Goal: Information Seeking & Learning: Check status

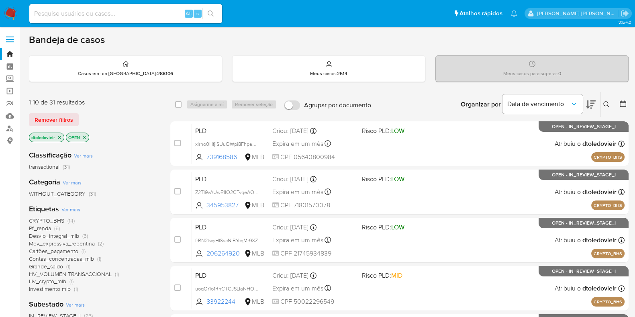
click at [76, 11] on input at bounding box center [125, 13] width 193 height 10
paste input "28036363"
type input "28036363"
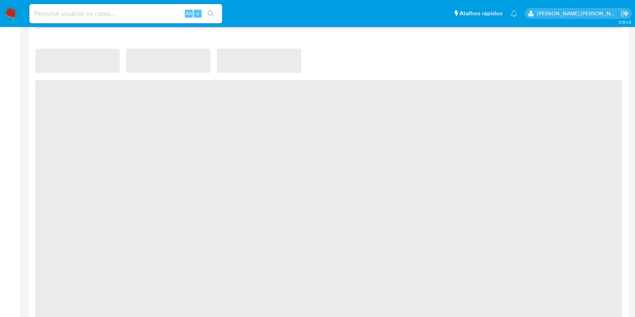
select select "10"
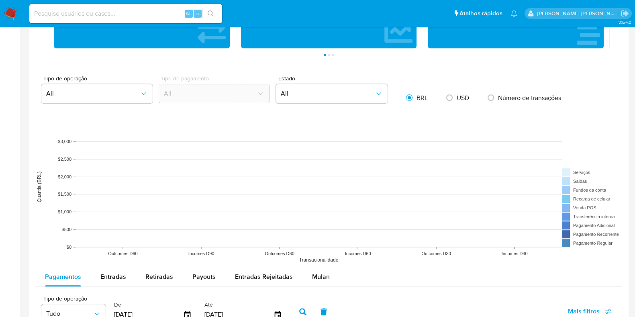
scroll to position [652, 0]
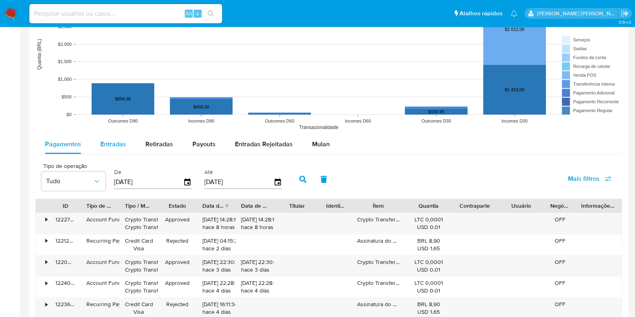
click at [112, 146] on span "Entradas" at bounding box center [113, 143] width 26 height 9
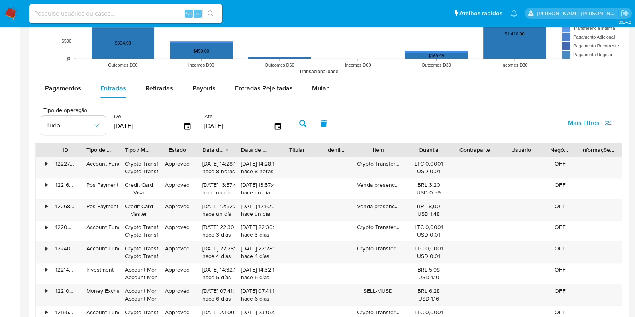
scroll to position [803, 0]
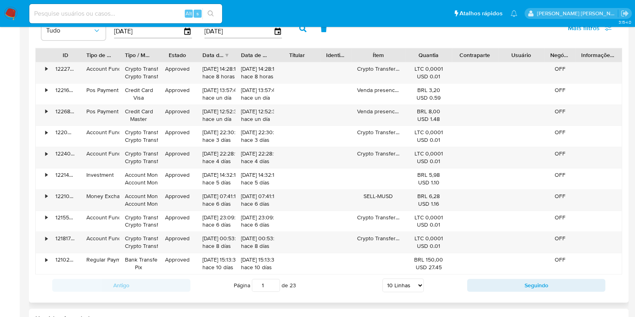
click at [393, 282] on select "5 Linhas 10 Linhas 20 Linhas 25 Linhas 50 Linhas 100 Linhas" at bounding box center [402, 285] width 41 height 14
select select "100"
click at [382, 278] on select "5 Linhas 10 Linhas 20 Linhas 25 Linhas 50 Linhas 100 Linhas" at bounding box center [402, 285] width 41 height 14
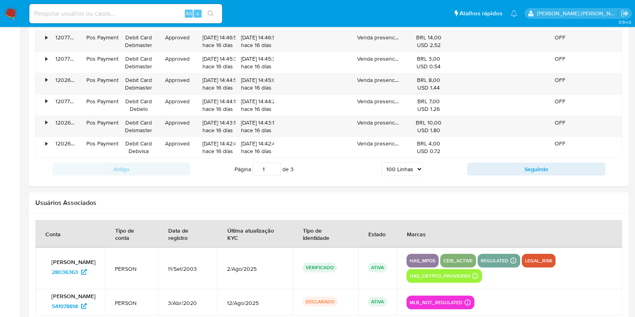
scroll to position [2810, 0]
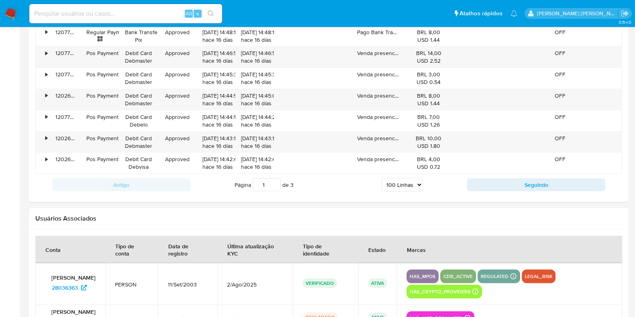
click at [505, 178] on button "Seguindo" at bounding box center [536, 184] width 138 height 13
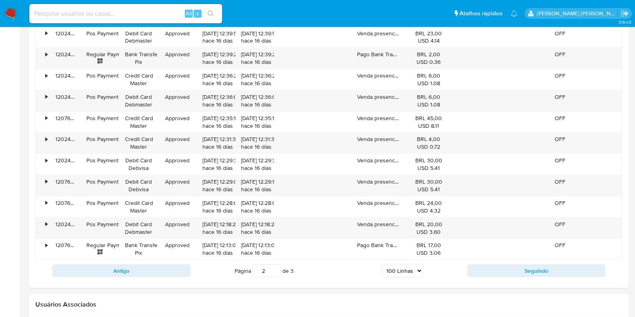
scroll to position [2860, 0]
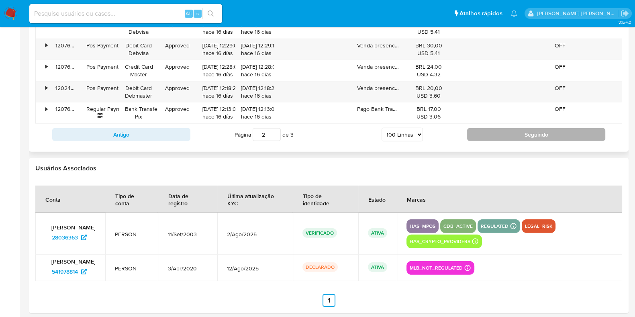
click at [502, 130] on button "Seguindo" at bounding box center [536, 134] width 138 height 13
type input "3"
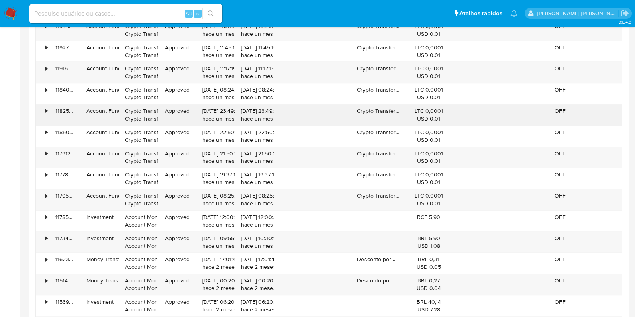
scroll to position [1009, 0]
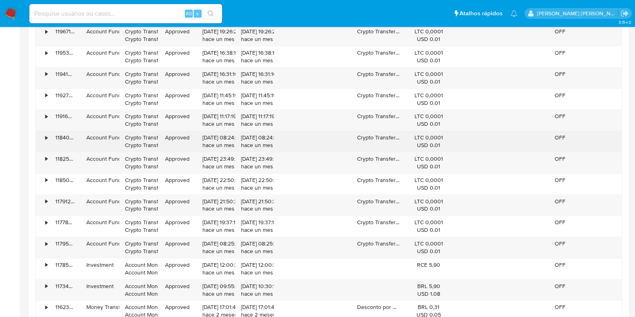
click at [44, 132] on div "•" at bounding box center [43, 141] width 14 height 21
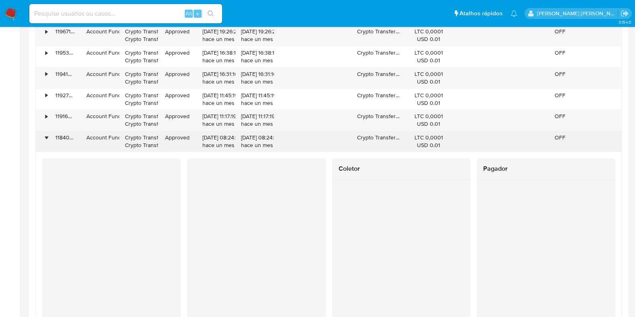
click at [47, 134] on div "•" at bounding box center [46, 138] width 2 height 8
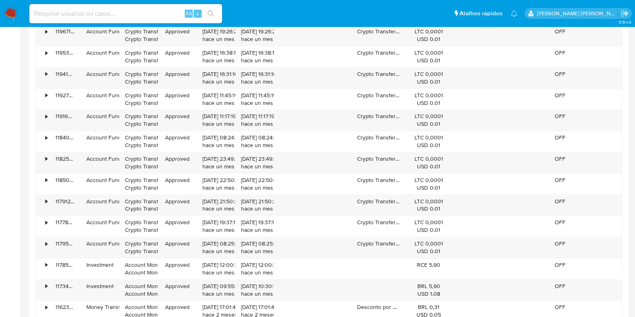
click at [126, 12] on input at bounding box center [125, 13] width 193 height 10
paste input "108495554"
type input "108495554"
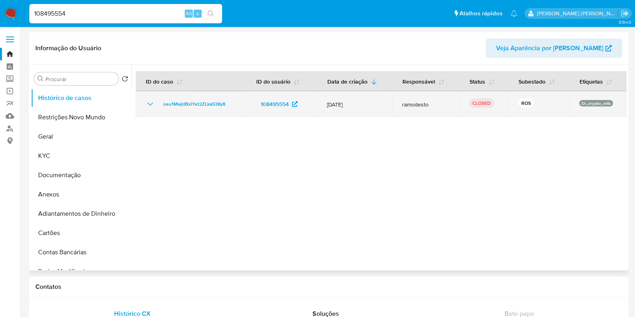
select select "10"
click at [150, 106] on icon "Mostrar/Ocultar" at bounding box center [150, 104] width 10 height 10
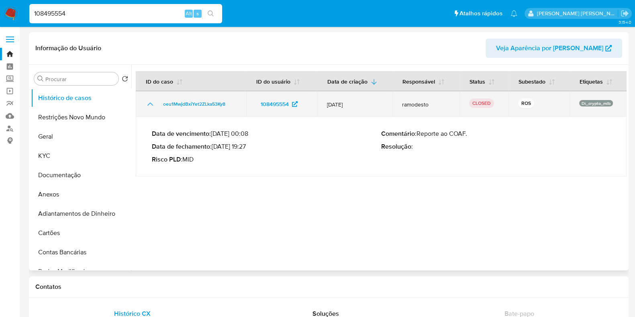
click at [150, 106] on icon "Mostrar/Ocultar" at bounding box center [150, 104] width 10 height 10
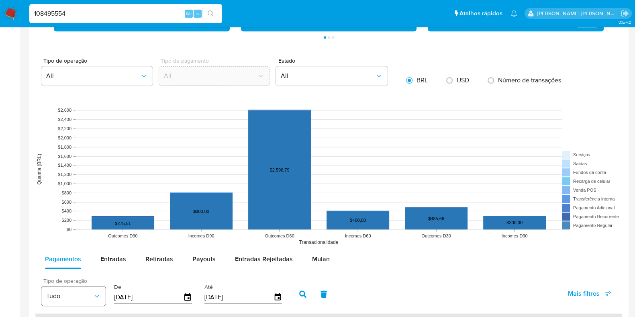
scroll to position [602, 0]
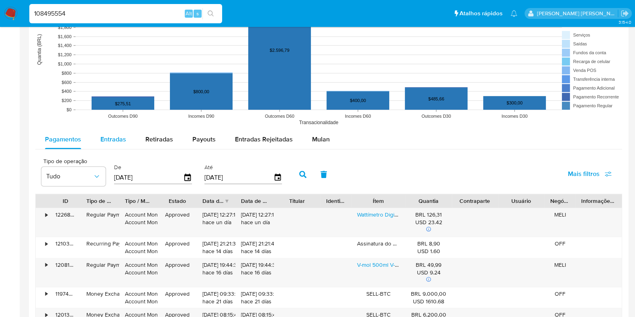
click at [100, 144] on div "Entradas" at bounding box center [113, 139] width 26 height 19
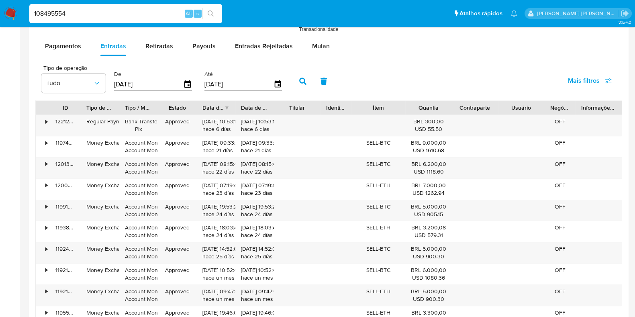
scroll to position [752, 0]
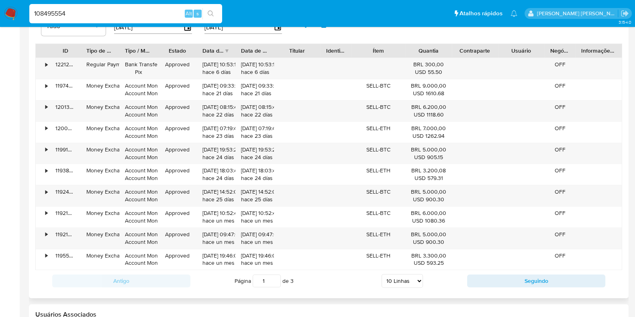
click at [404, 279] on select "5 Linhas 10 Linhas 20 Linhas 25 Linhas 50 Linhas 100 Linhas" at bounding box center [401, 281] width 41 height 14
select select "100"
click at [381, 274] on select "5 Linhas 10 Linhas 20 Linhas 25 Linhas 50 Linhas 100 Linhas" at bounding box center [401, 281] width 41 height 14
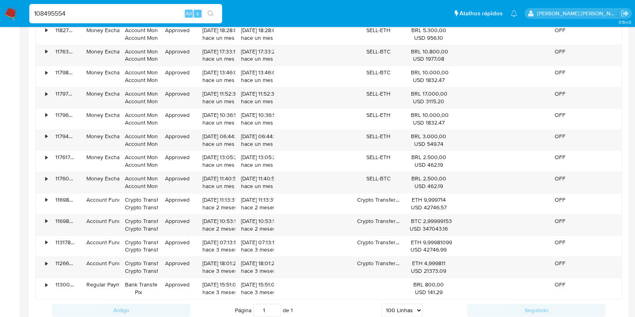
scroll to position [1154, 0]
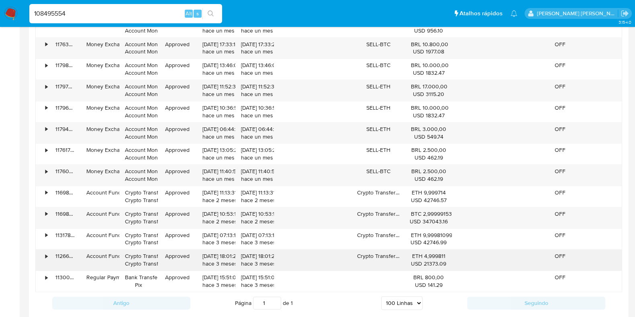
click at [49, 250] on div "•" at bounding box center [43, 259] width 14 height 21
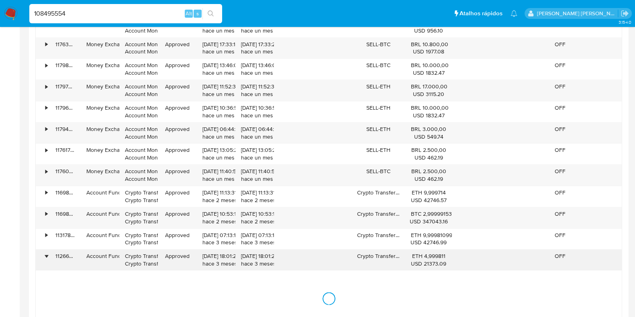
click at [46, 252] on div "•" at bounding box center [46, 256] width 2 height 8
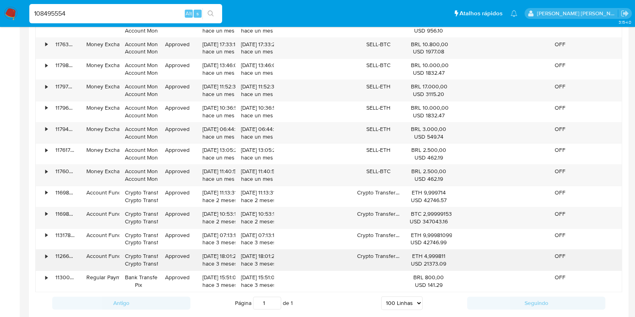
click at [46, 252] on div "•" at bounding box center [46, 256] width 2 height 8
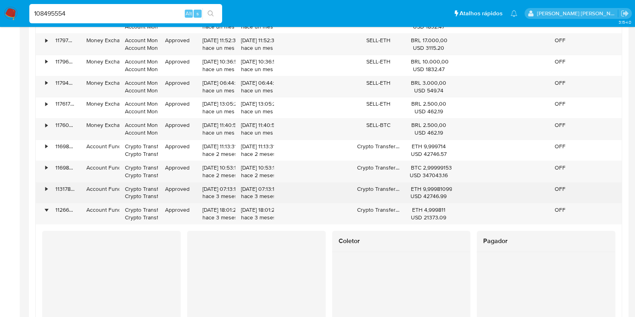
scroll to position [1254, 0]
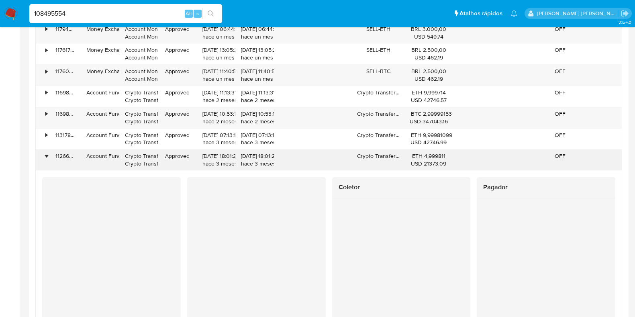
click at [47, 153] on div "•" at bounding box center [46, 156] width 2 height 8
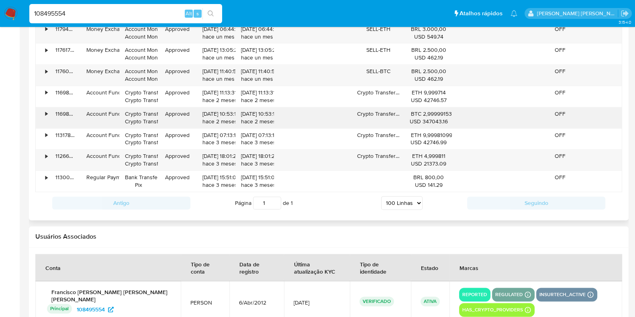
click at [45, 113] on div "•" at bounding box center [46, 114] width 2 height 8
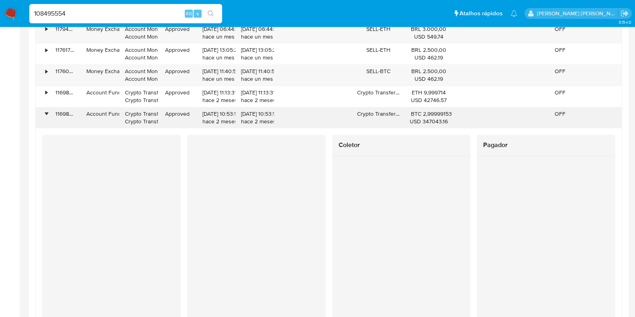
click at [45, 110] on div "•" at bounding box center [46, 114] width 2 height 8
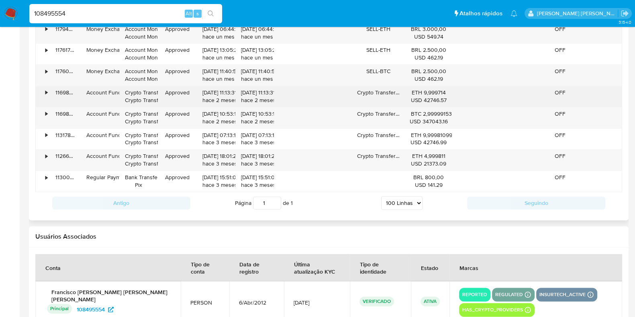
click at [46, 91] on div "•" at bounding box center [46, 93] width 2 height 8
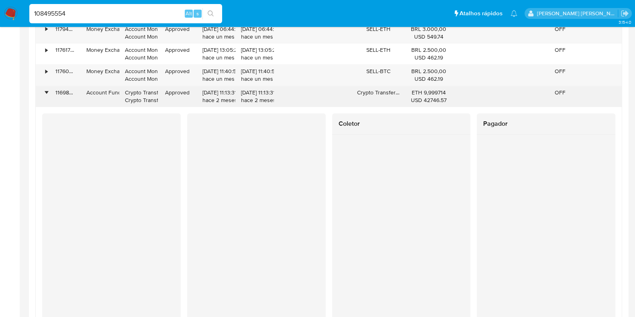
click at [45, 92] on div "•" at bounding box center [43, 96] width 14 height 21
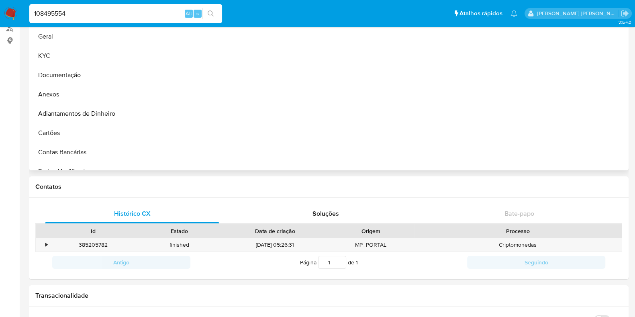
scroll to position [0, 0]
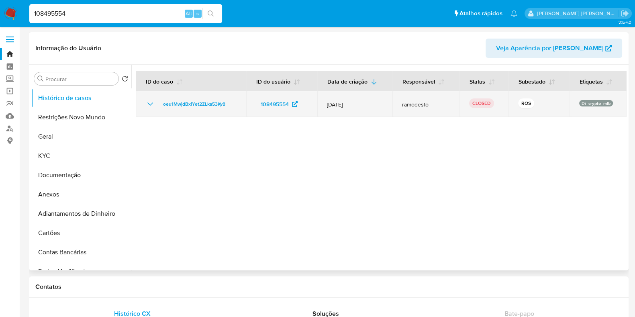
click at [147, 103] on icon "Mostrar/Ocultar" at bounding box center [150, 104] width 10 height 10
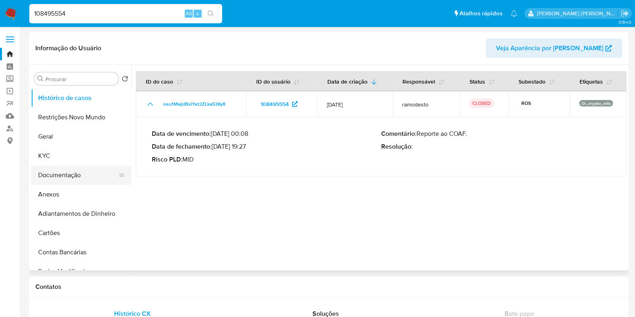
click at [74, 172] on button "Documentação" at bounding box center [78, 174] width 94 height 19
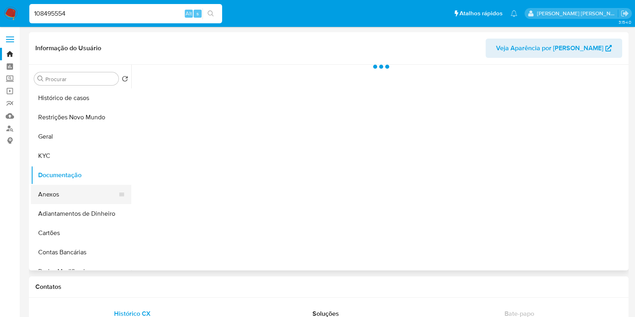
click at [72, 200] on button "Anexos" at bounding box center [78, 194] width 94 height 19
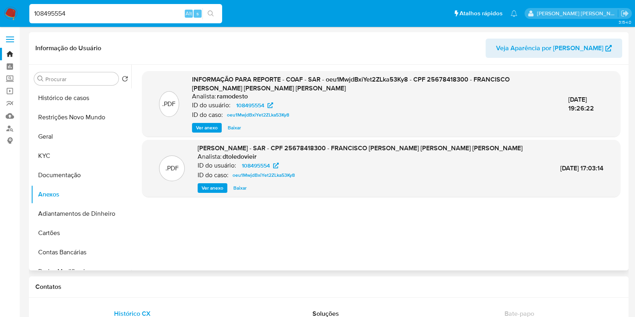
click at [207, 186] on span "Ver anexo" at bounding box center [213, 188] width 22 height 8
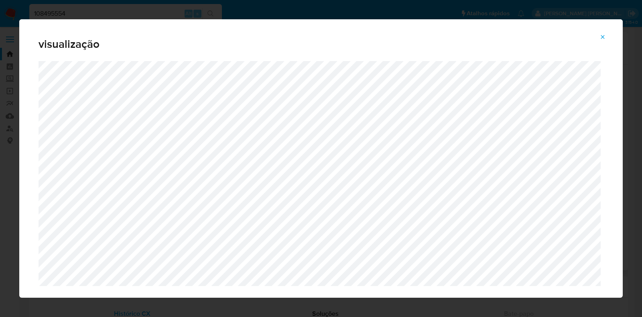
click at [599, 37] on button "Attachment preview" at bounding box center [603, 37] width 18 height 13
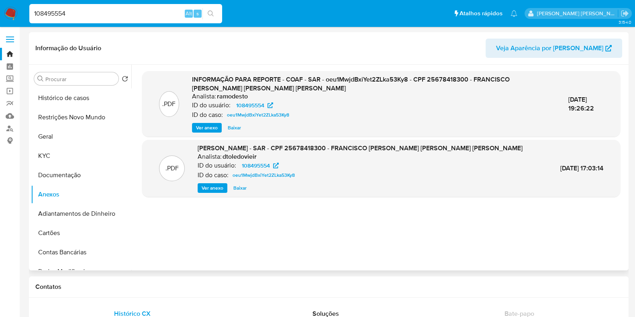
click at [79, 13] on input "108495554" at bounding box center [125, 13] width 193 height 10
paste input "0click-MLB-398.csv"
click at [85, 18] on input "0click-MLB-398.csv" at bounding box center [125, 13] width 193 height 10
paste input "CUST_ID"
click at [67, 12] on input "CUST_ID" at bounding box center [125, 13] width 193 height 10
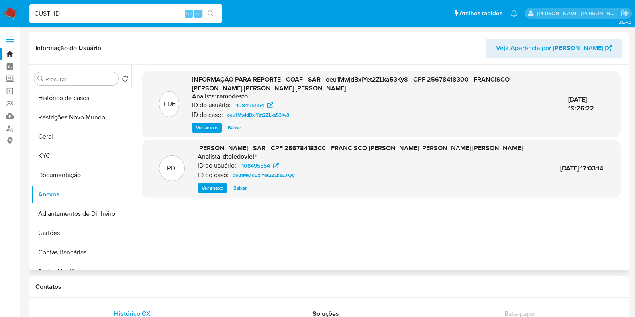
paste input "108495554"
type input "108495554"
click at [66, 94] on button "Histórico de casos" at bounding box center [78, 97] width 94 height 19
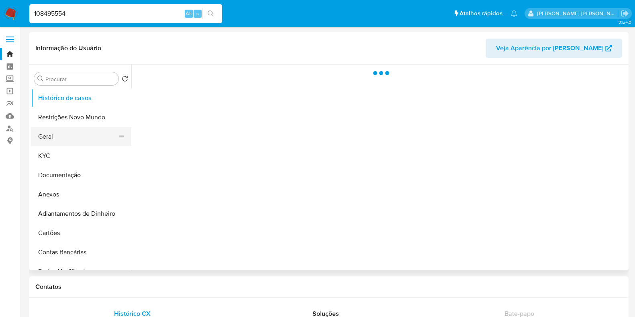
click at [80, 141] on button "Geral" at bounding box center [78, 136] width 94 height 19
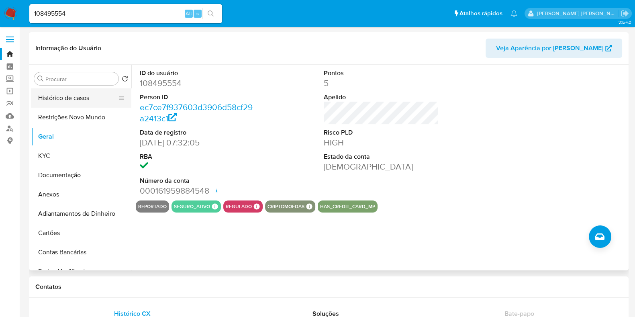
click at [86, 97] on button "Histórico de casos" at bounding box center [78, 97] width 94 height 19
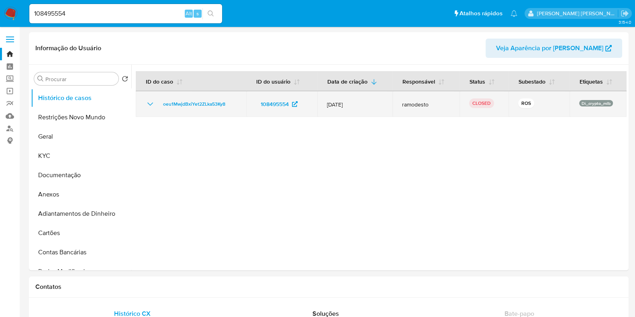
click at [152, 106] on icon "Mostrar/Ocultar" at bounding box center [150, 104] width 10 height 10
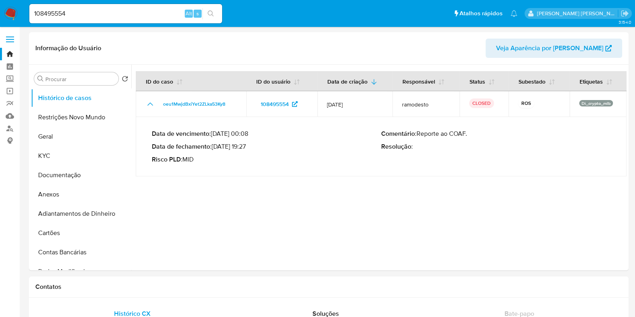
drag, startPoint x: 247, startPoint y: 147, endPoint x: 215, endPoint y: 149, distance: 32.5
click at [215, 149] on p "Data de fechamento : [DATE] 19:27" at bounding box center [266, 147] width 229 height 8
click at [93, 11] on input "108495554" at bounding box center [125, 13] width 193 height 10
paste input "288373972"
type input "1288373972"
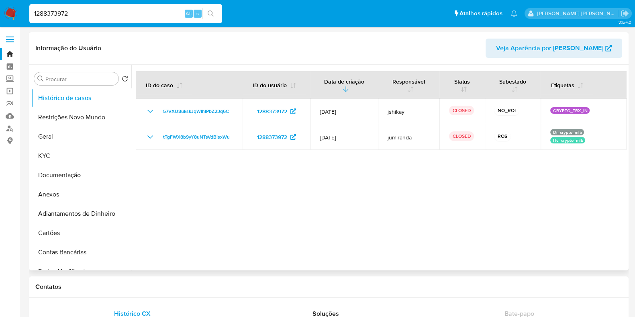
select select "10"
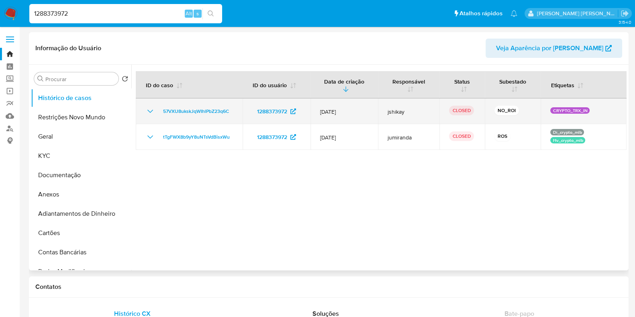
click at [152, 110] on icon "Mostrar/Ocultar" at bounding box center [150, 111] width 10 height 10
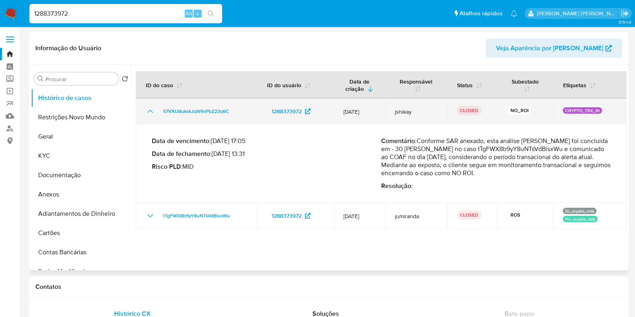
click at [152, 110] on icon "Mostrar/Ocultar" at bounding box center [150, 111] width 10 height 10
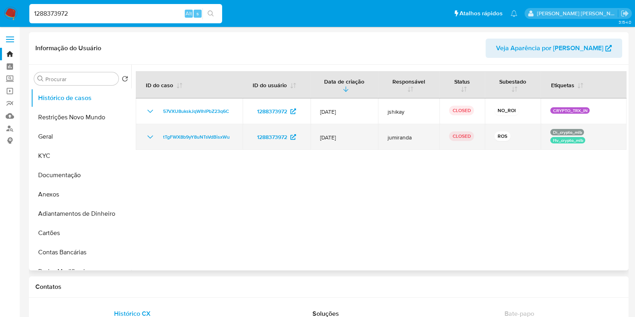
click at [151, 135] on icon "Mostrar/Ocultar" at bounding box center [150, 137] width 10 height 10
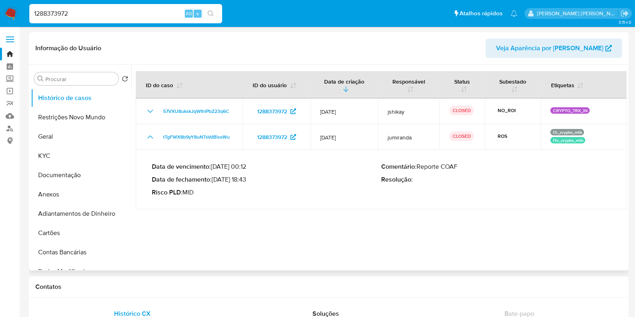
drag, startPoint x: 247, startPoint y: 179, endPoint x: 215, endPoint y: 180, distance: 32.5
click at [215, 180] on p "Data de fechamento : [DATE] 18:43" at bounding box center [266, 179] width 229 height 8
click at [116, 16] on input "1288373972" at bounding box center [125, 13] width 193 height 10
paste input "92293099"
type input "92293099"
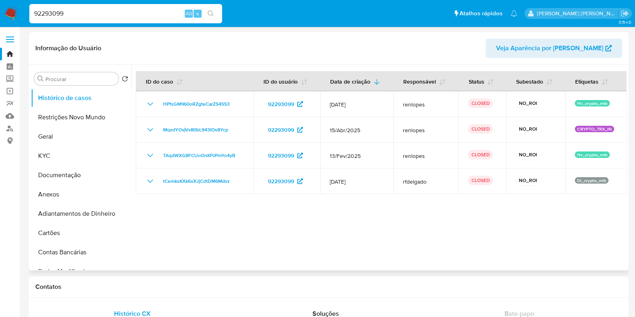
select select "10"
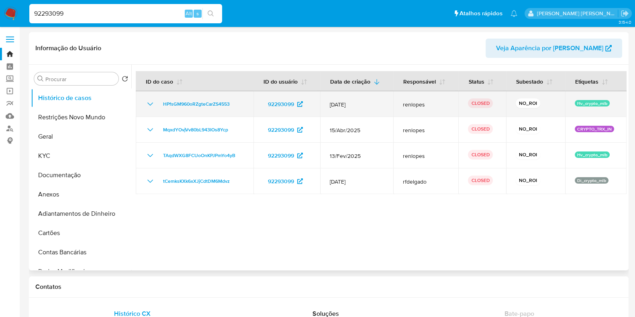
click at [147, 101] on icon "Mostrar/Ocultar" at bounding box center [150, 104] width 10 height 10
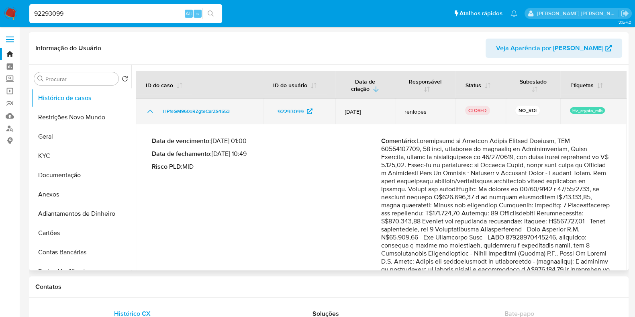
click at [149, 111] on icon "Mostrar/Ocultar" at bounding box center [150, 111] width 10 height 10
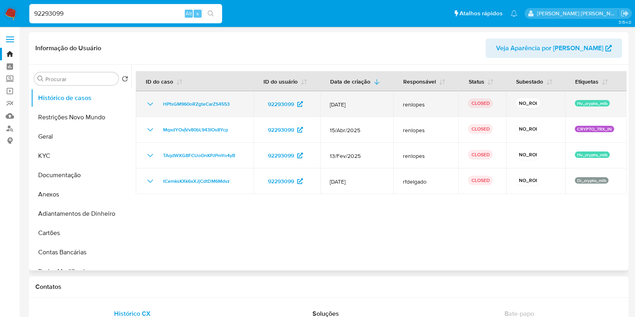
click at [151, 106] on icon "Mostrar/Ocultar" at bounding box center [150, 104] width 10 height 10
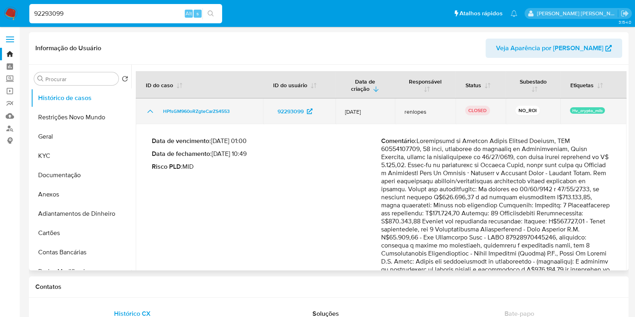
click at [151, 106] on icon "Mostrar/Ocultar" at bounding box center [150, 111] width 10 height 10
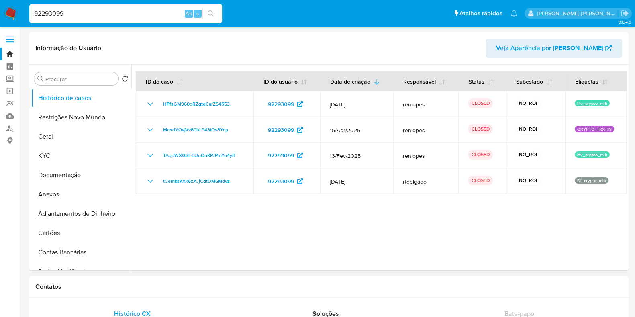
click at [103, 13] on input "92293099" at bounding box center [125, 13] width 193 height 10
paste input "416730"
type input "9416730"
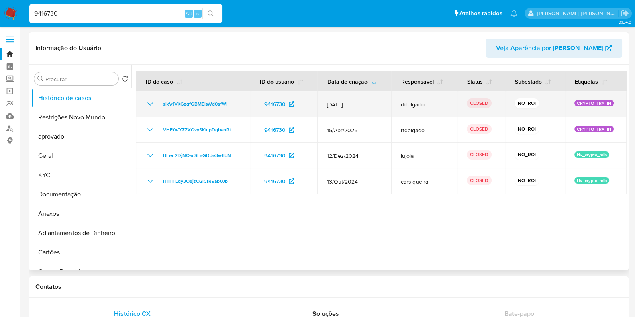
select select "10"
click at [150, 102] on icon "Mostrar/Ocultar" at bounding box center [150, 104] width 10 height 10
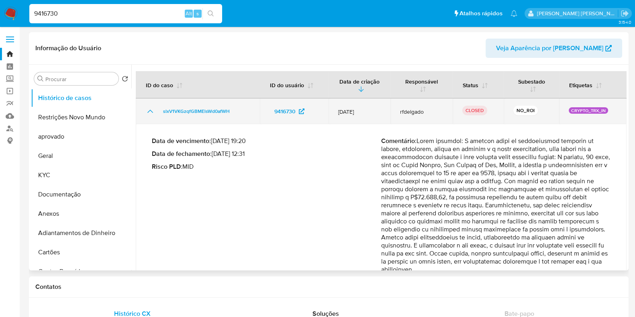
click at [150, 102] on td "slxV1VKGzqfGBMElsWd0afWH" at bounding box center [198, 111] width 124 height 26
click at [150, 109] on icon "Mostrar/Ocultar" at bounding box center [150, 111] width 10 height 10
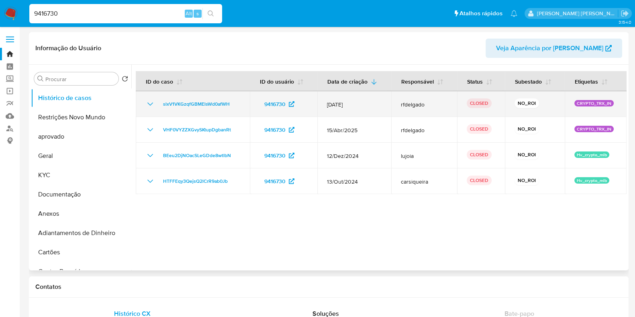
click at [151, 104] on icon "Mostrar/Ocultar" at bounding box center [150, 103] width 6 height 3
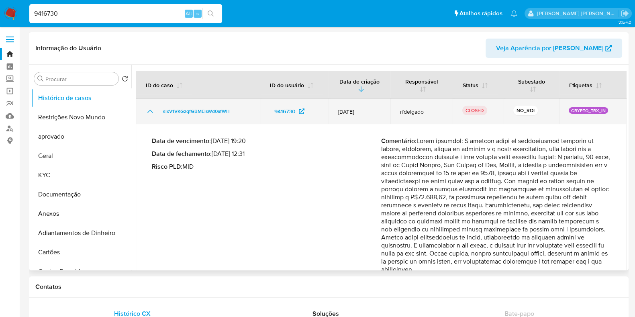
click at [149, 111] on icon "Mostrar/Ocultar" at bounding box center [150, 111] width 10 height 10
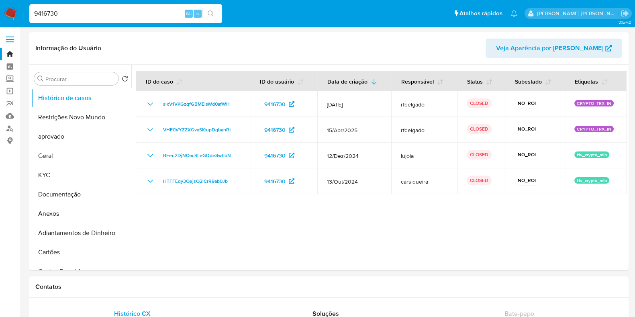
click at [125, 15] on input "9416730" at bounding box center [125, 13] width 193 height 10
paste input "78767685"
type input "78767685"
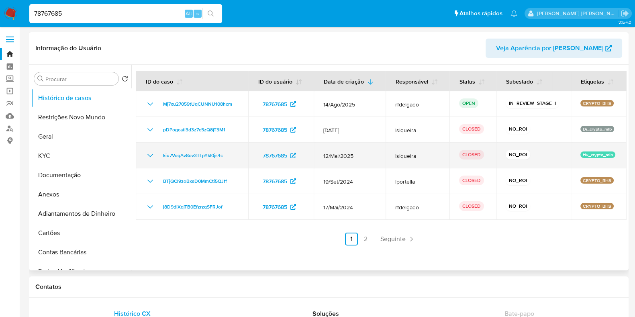
select select "10"
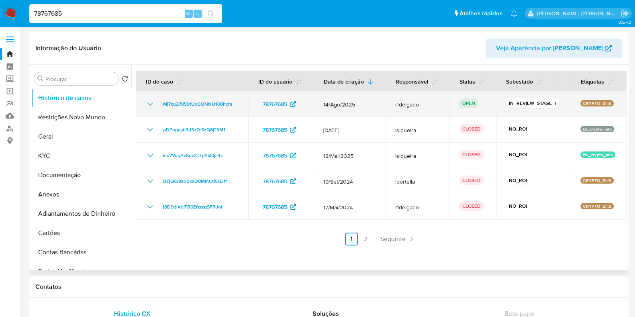
drag, startPoint x: 366, startPoint y: 105, endPoint x: 320, endPoint y: 106, distance: 45.4
click at [320, 106] on td "14/Ago/2025" at bounding box center [350, 104] width 72 height 26
click at [365, 104] on span "14/Ago/2025" at bounding box center [349, 104] width 53 height 7
click at [149, 105] on icon "Mostrar/Ocultar" at bounding box center [150, 104] width 10 height 10
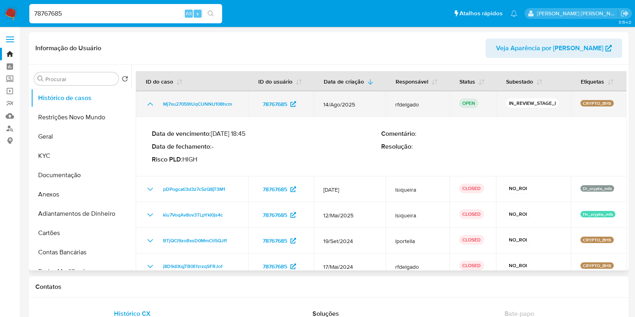
drag, startPoint x: 363, startPoint y: 104, endPoint x: 318, endPoint y: 106, distance: 44.6
click at [318, 106] on td "14/Ago/2025" at bounding box center [350, 104] width 72 height 26
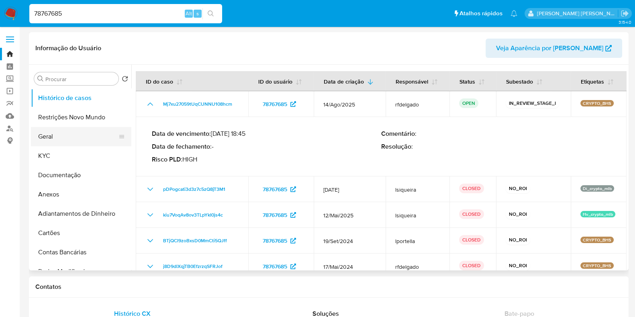
click at [71, 136] on button "Geral" at bounding box center [78, 136] width 94 height 19
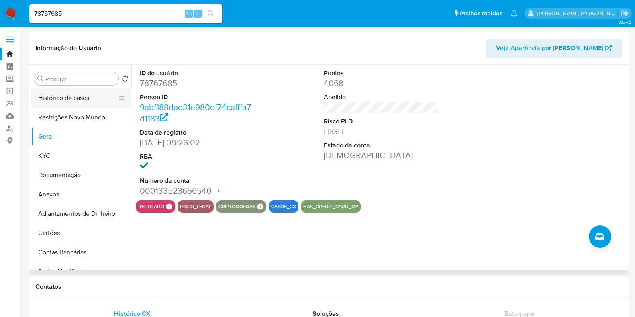
click at [81, 95] on button "Histórico de casos" at bounding box center [78, 97] width 94 height 19
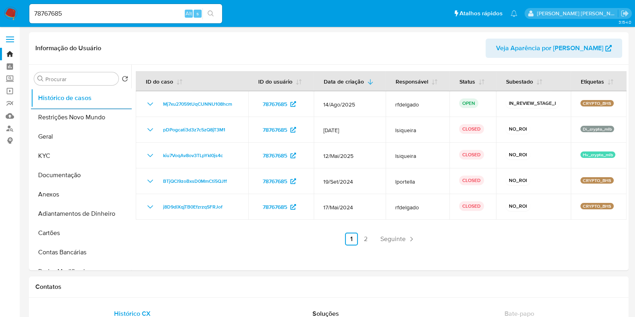
click at [121, 16] on input "78767685" at bounding box center [125, 13] width 193 height 10
paste input "251204939"
type input "2512049395"
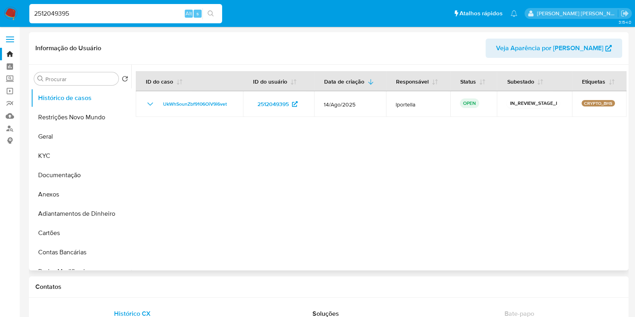
select select "10"
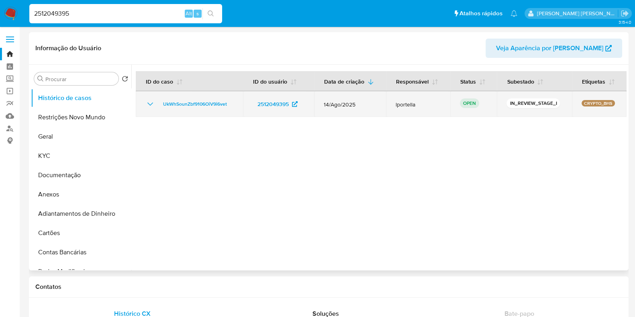
drag, startPoint x: 428, startPoint y: 103, endPoint x: 395, endPoint y: 106, distance: 33.4
click at [395, 106] on span "lportella" at bounding box center [417, 104] width 45 height 7
click at [391, 106] on td "lportella" at bounding box center [418, 104] width 64 height 26
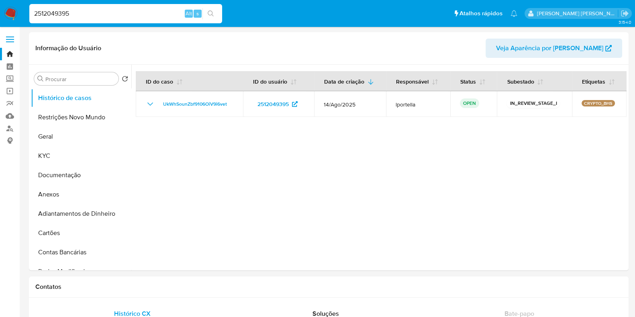
click at [110, 10] on input "2512049395" at bounding box center [125, 13] width 193 height 10
paste input "92293099"
type input "92293099"
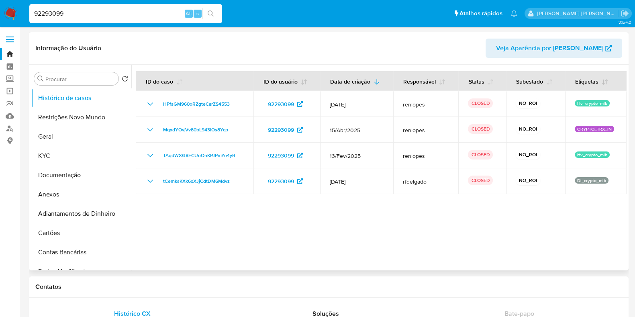
select select "10"
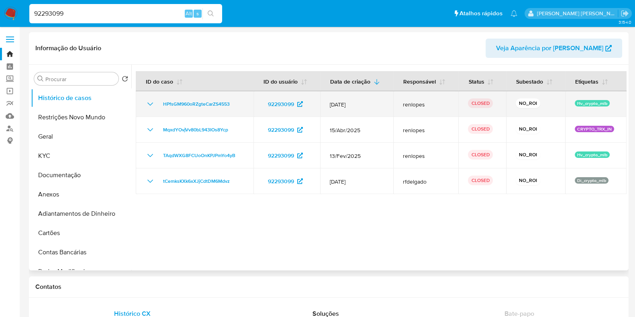
drag, startPoint x: 331, startPoint y: 101, endPoint x: 364, endPoint y: 100, distance: 32.5
click at [351, 100] on td "[DATE]" at bounding box center [356, 104] width 73 height 26
click at [366, 100] on td "[DATE]" at bounding box center [356, 104] width 73 height 26
click at [152, 102] on icon "Mostrar/Ocultar" at bounding box center [150, 104] width 10 height 10
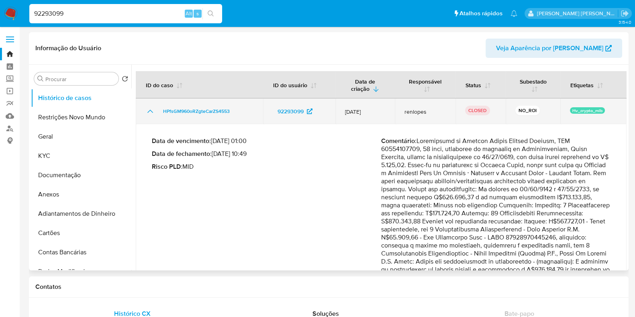
click at [151, 102] on td "HPfsGM960oRZgteCarZS4553" at bounding box center [199, 111] width 127 height 26
click at [150, 109] on icon "Mostrar/Ocultar" at bounding box center [150, 111] width 10 height 10
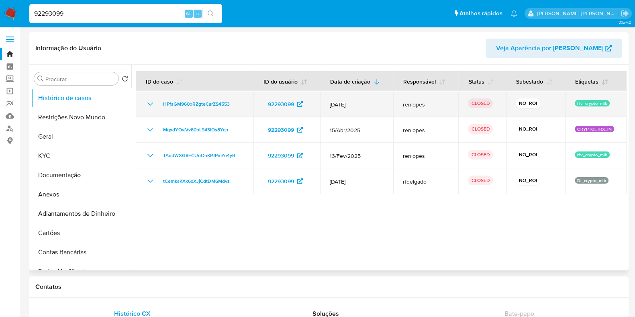
drag, startPoint x: 394, startPoint y: 104, endPoint x: 422, endPoint y: 104, distance: 27.3
click at [419, 104] on td "renlopes" at bounding box center [425, 104] width 65 height 26
click at [429, 103] on span "renlopes" at bounding box center [426, 104] width 46 height 7
click at [149, 104] on icon "Mostrar/Ocultar" at bounding box center [150, 104] width 10 height 10
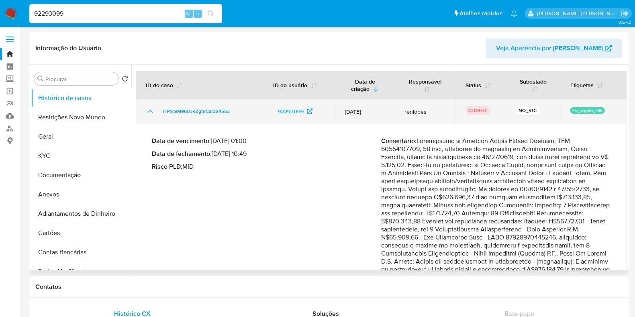
click at [149, 104] on td "HPfsGM960oRZgteCarZS4553" at bounding box center [199, 111] width 127 height 26
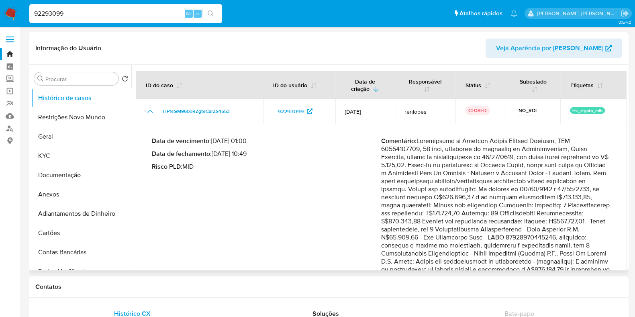
drag, startPoint x: 152, startPoint y: 108, endPoint x: 159, endPoint y: 141, distance: 33.6
drag, startPoint x: 196, startPoint y: 162, endPoint x: 151, endPoint y: 145, distance: 49.1
click at [151, 145] on div "Data de vencimento : [DATE] 01:00 Data de fechamento : [DATE] 10:49 Risco PLD :…" at bounding box center [380, 303] width 471 height 347
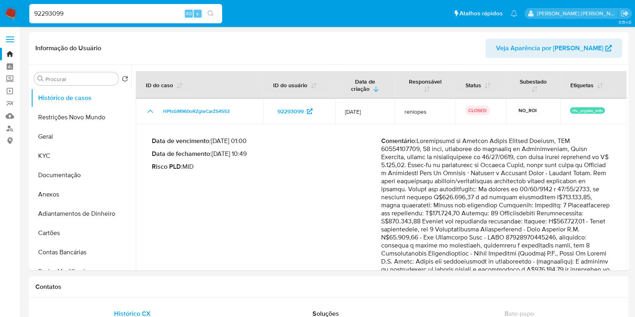
click at [106, 19] on div "92293099 Alt s" at bounding box center [125, 13] width 193 height 19
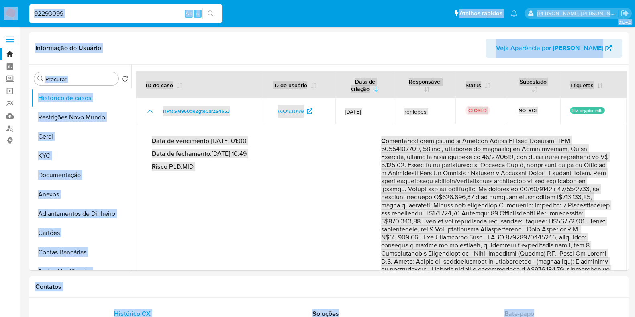
click at [113, 13] on input "92293099" at bounding box center [125, 13] width 193 height 10
click at [125, 11] on input "92293099" at bounding box center [125, 13] width 193 height 10
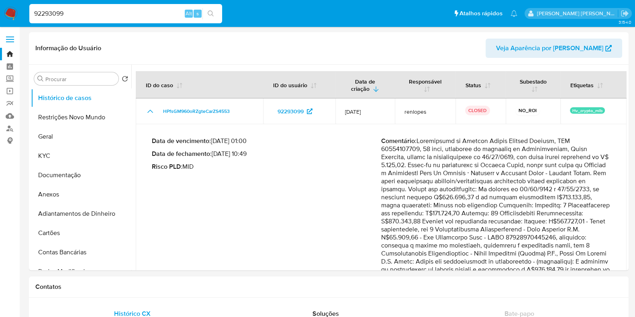
paste input "416730"
type input "9416730"
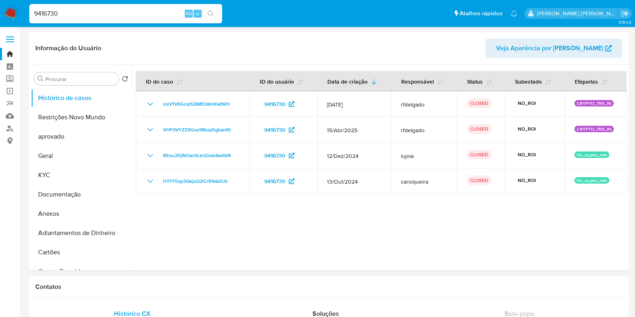
select select "10"
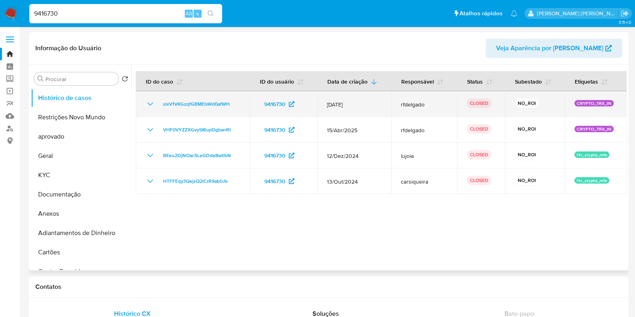
drag, startPoint x: 322, startPoint y: 102, endPoint x: 367, endPoint y: 102, distance: 45.8
click at [367, 102] on td "[DATE]" at bounding box center [354, 104] width 74 height 26
click at [367, 102] on span "[DATE]" at bounding box center [354, 104] width 55 height 7
click at [150, 101] on icon "Mostrar/Ocultar" at bounding box center [150, 104] width 10 height 10
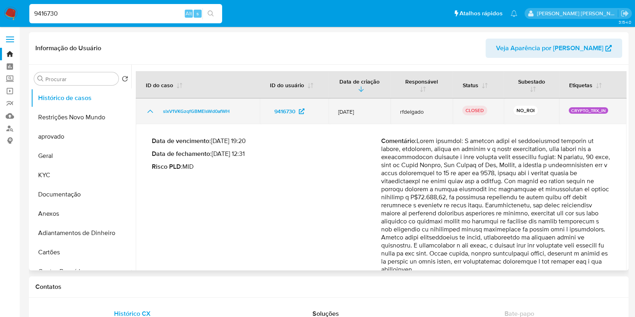
click at [150, 101] on td "slxV1VKGzqfGBMElsWd0afWH" at bounding box center [198, 111] width 124 height 26
click at [153, 109] on icon "Mostrar/Ocultar" at bounding box center [150, 111] width 10 height 10
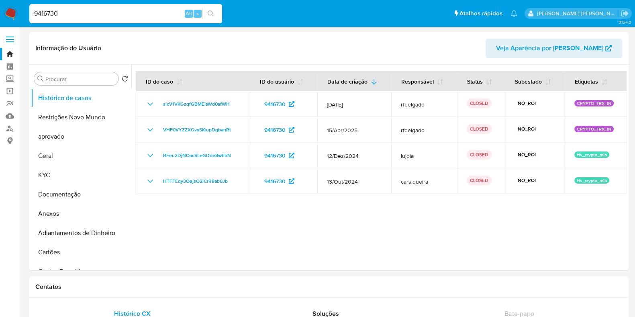
click at [112, 15] on input "9416730" at bounding box center [125, 13] width 193 height 10
paste input "34711509"
type input "34711509"
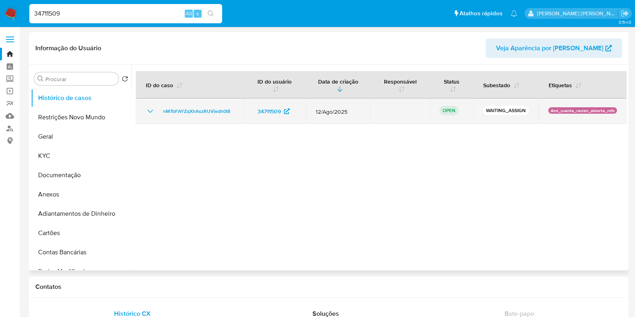
select select "10"
drag, startPoint x: 528, startPoint y: 110, endPoint x: 481, endPoint y: 112, distance: 47.0
click at [481, 112] on td "WAITING_ASSIGN" at bounding box center [505, 111] width 65 height 26
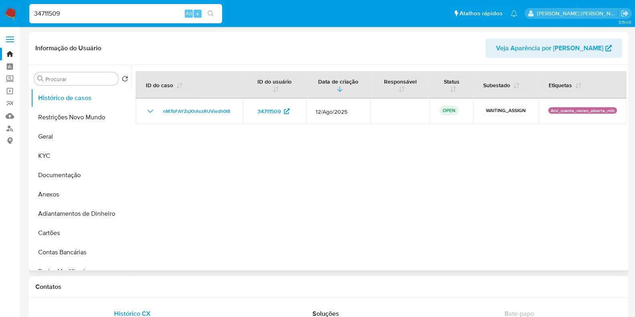
click at [477, 158] on div at bounding box center [378, 168] width 495 height 206
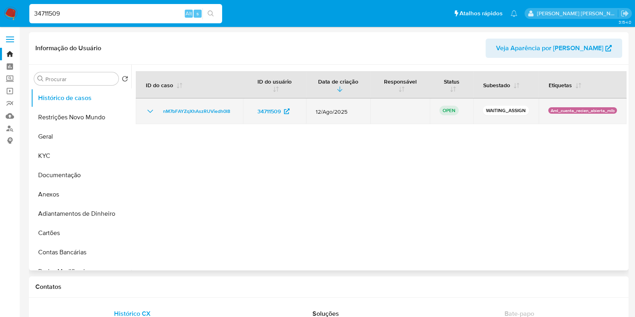
drag, startPoint x: 620, startPoint y: 109, endPoint x: 544, endPoint y: 112, distance: 75.9
click at [545, 113] on td "Aml_cuenta_recien_abierta_mlb" at bounding box center [582, 111] width 88 height 26
drag, startPoint x: 544, startPoint y: 111, endPoint x: 610, endPoint y: 109, distance: 66.3
click at [610, 109] on p "Aml_cuenta_recien_abierta_mlb" at bounding box center [582, 110] width 69 height 6
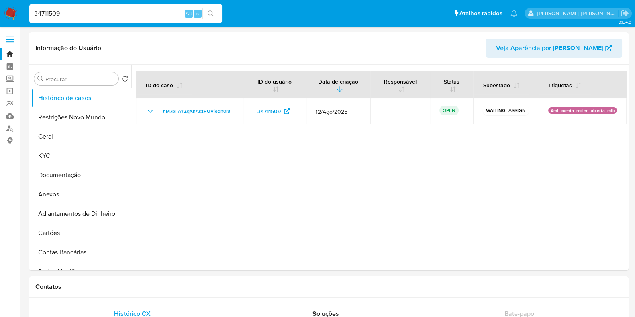
click at [149, 16] on input "34711509" at bounding box center [125, 13] width 193 height 10
paste input "71258227"
type input "71258227"
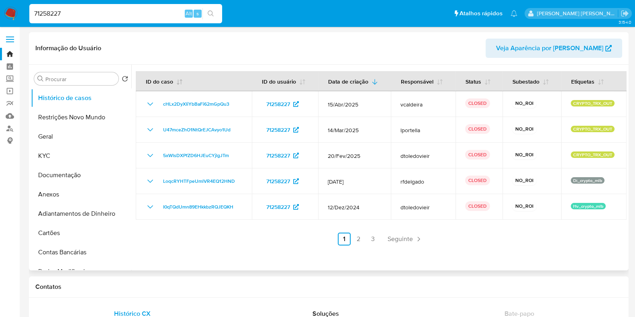
select select "10"
click at [105, 16] on input "71258227" at bounding box center [125, 13] width 193 height 10
paste input "203478930"
type input "203478930"
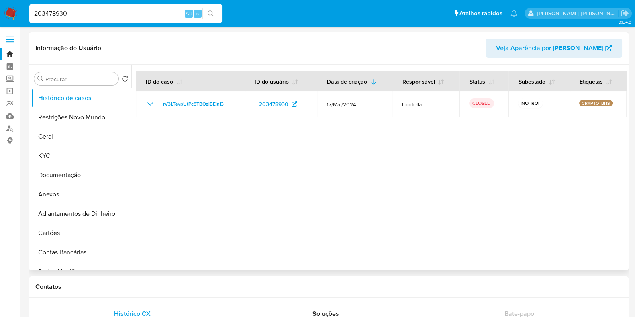
select select "10"
click at [103, 15] on input "203478930" at bounding box center [125, 13] width 193 height 10
paste input "40977984"
type input "240977984"
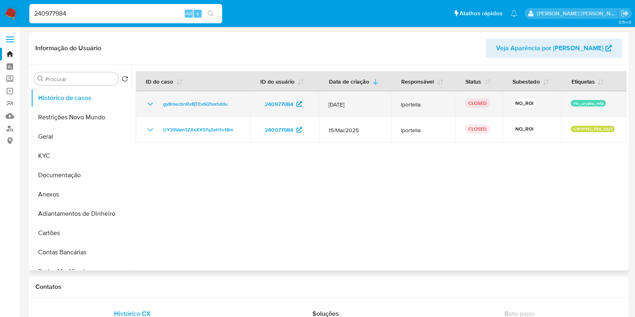
select select "10"
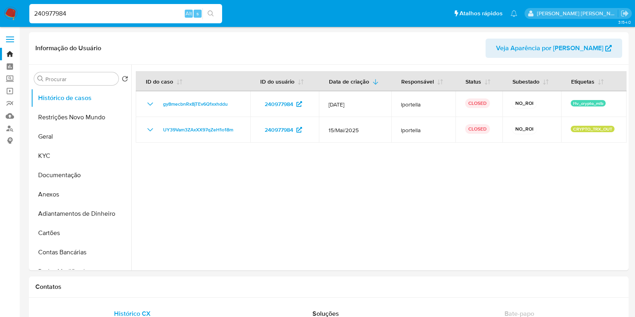
select select "10"
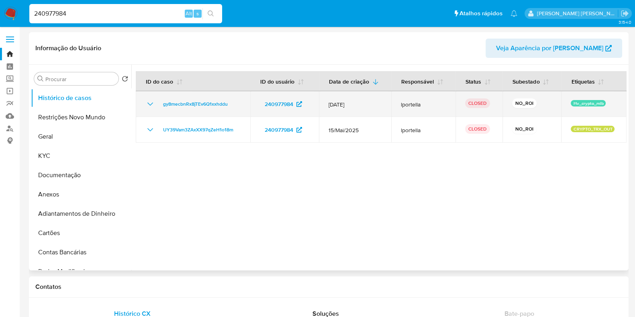
click at [150, 104] on icon "Mostrar/Ocultar" at bounding box center [150, 104] width 10 height 10
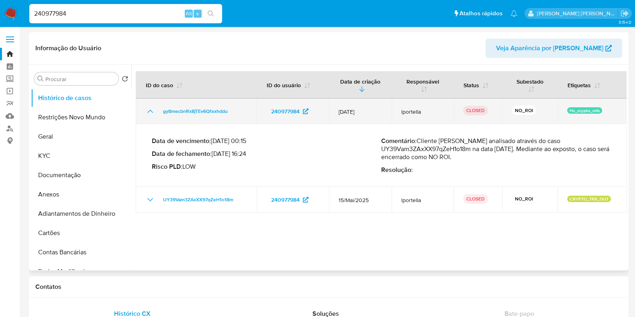
click at [150, 109] on icon "Mostrar/Ocultar" at bounding box center [150, 111] width 10 height 10
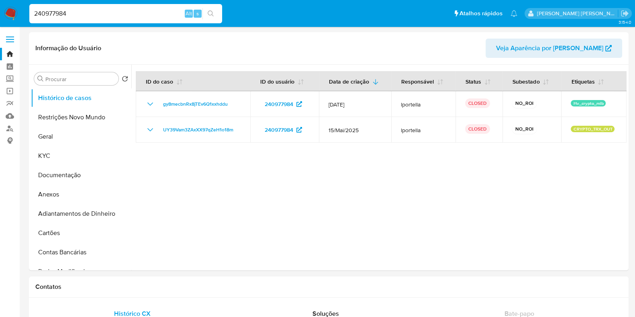
click at [104, 15] on input "240977984" at bounding box center [125, 13] width 193 height 10
paste input "435541778"
type input "435541778"
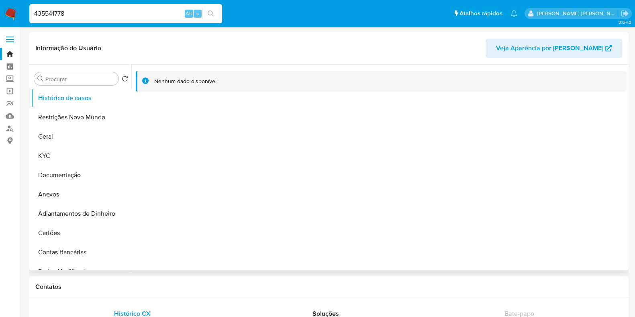
select select "10"
click at [98, 14] on input "435541778" at bounding box center [125, 13] width 193 height 10
paste input "2551720899"
type input "2551720899"
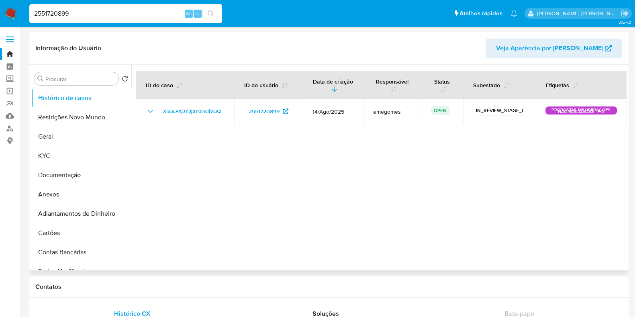
select select "10"
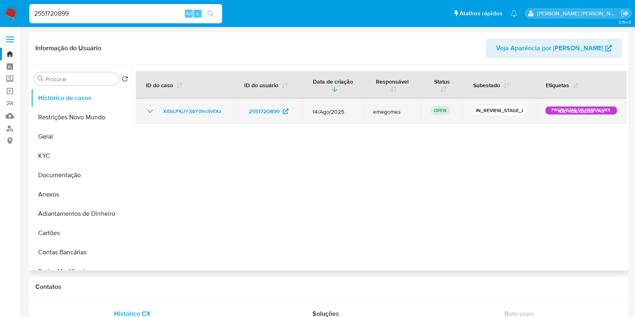
click at [152, 112] on icon "Mostrar/Ocultar" at bounding box center [150, 111] width 10 height 10
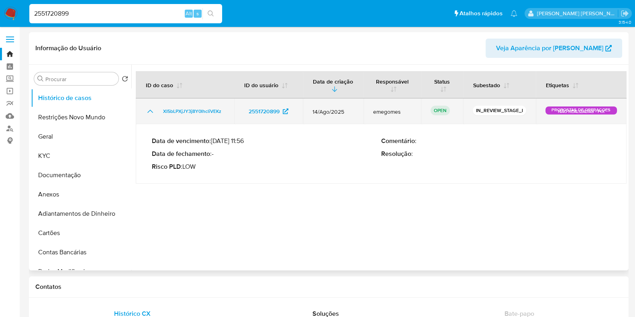
click at [152, 112] on icon "Mostrar/Ocultar" at bounding box center [150, 111] width 6 height 3
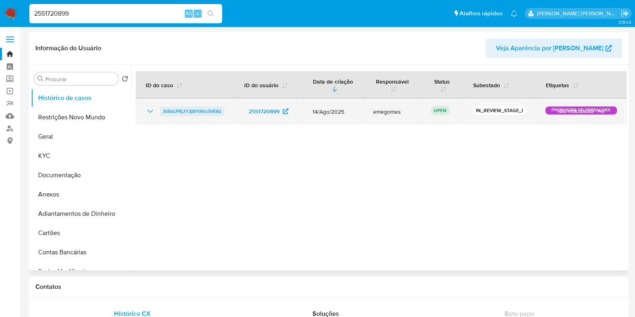
click at [191, 111] on span "XI5bLPXjJY3j8Y0lhcliVEKz" at bounding box center [192, 111] width 58 height 10
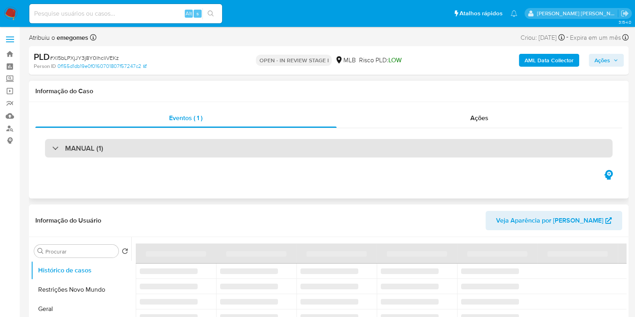
click at [173, 145] on div "MANUAL (1)" at bounding box center [328, 148] width 567 height 18
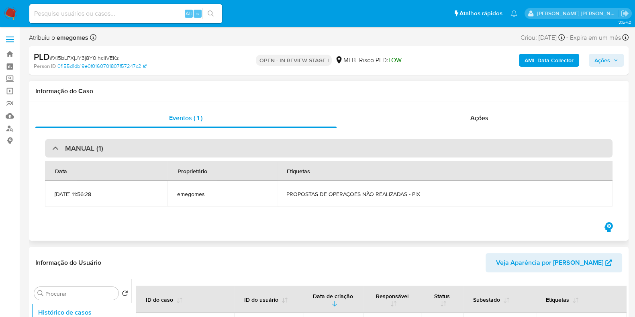
select select "10"
click at [173, 147] on div "MANUAL (1)" at bounding box center [328, 148] width 567 height 18
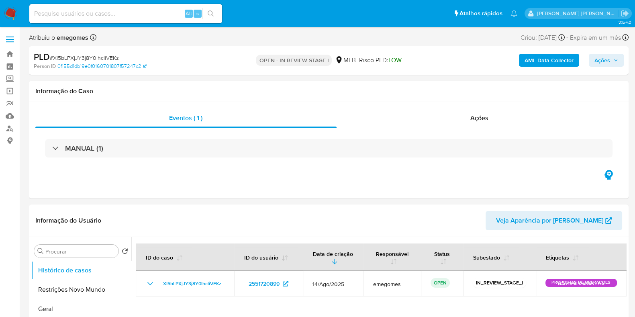
click at [92, 13] on input at bounding box center [125, 13] width 193 height 10
paste input "2442256232"
type input "2442256232"
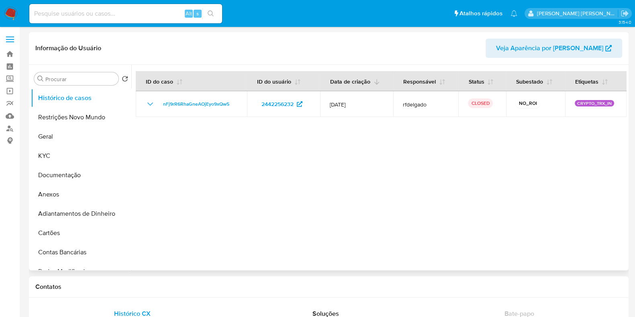
select select "10"
click at [424, 186] on div at bounding box center [378, 168] width 495 height 206
